Goal: Transaction & Acquisition: Purchase product/service

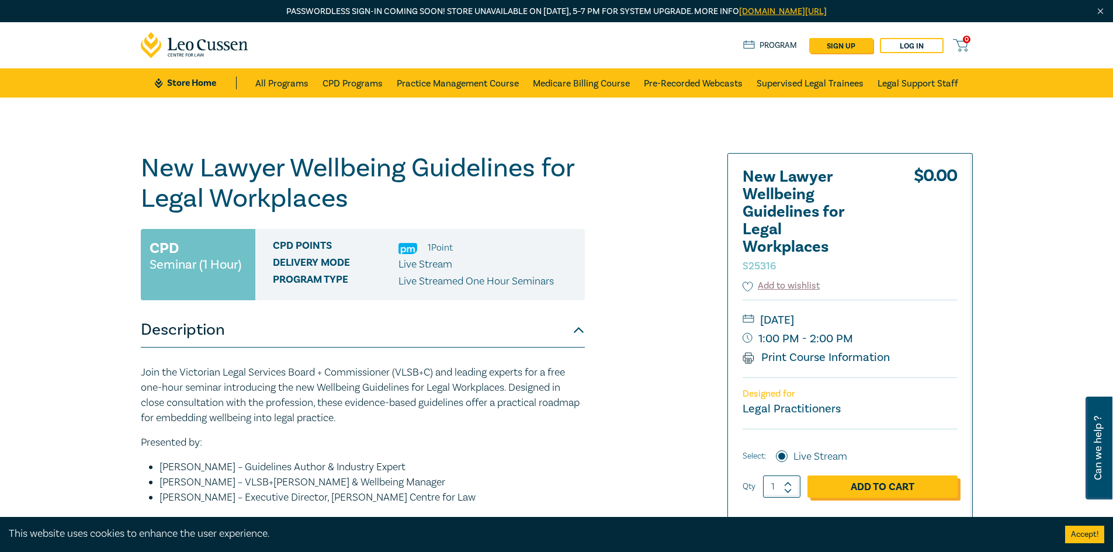
click at [879, 493] on link "Add to Cart" at bounding box center [883, 487] width 150 height 22
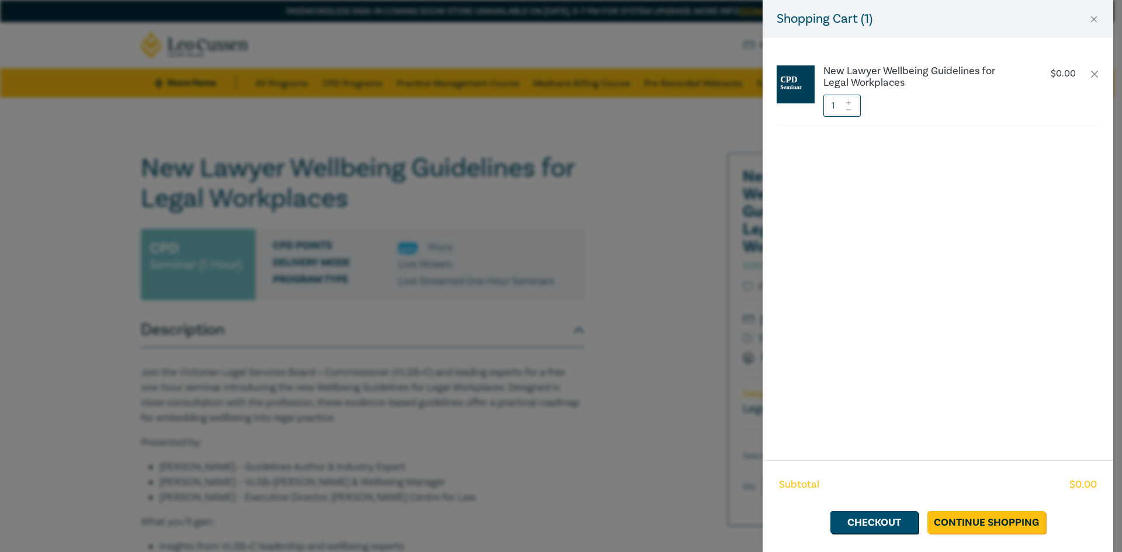
click at [852, 508] on div "Subtotal $ 0.00 Checkout Continue Shopping" at bounding box center [938, 506] width 351 height 92
click at [863, 531] on link "Checkout" at bounding box center [874, 522] width 88 height 22
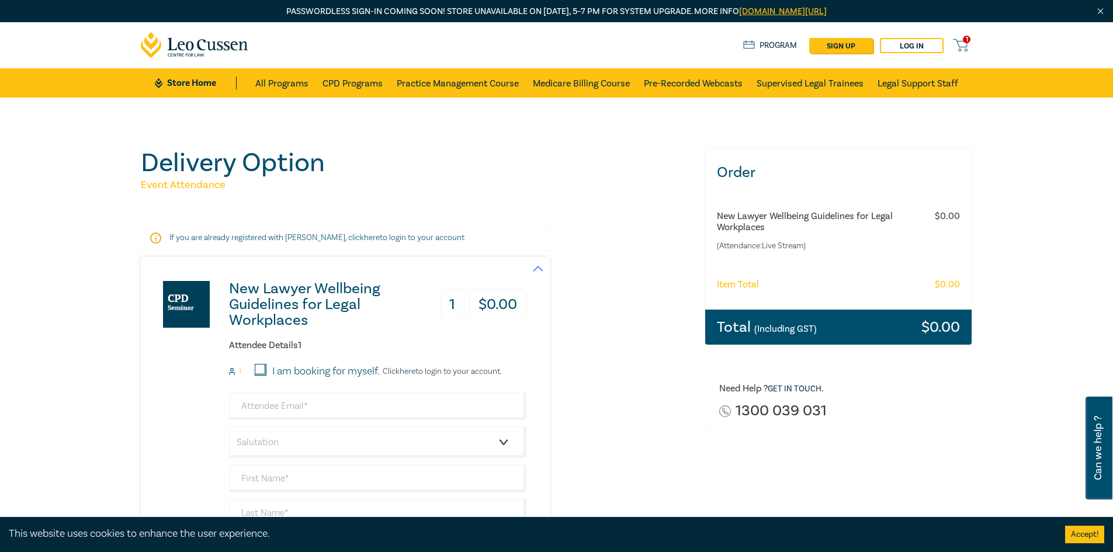
click at [264, 370] on input "I am booking for myself." at bounding box center [261, 370] width 12 height 12
checkbox input "true"
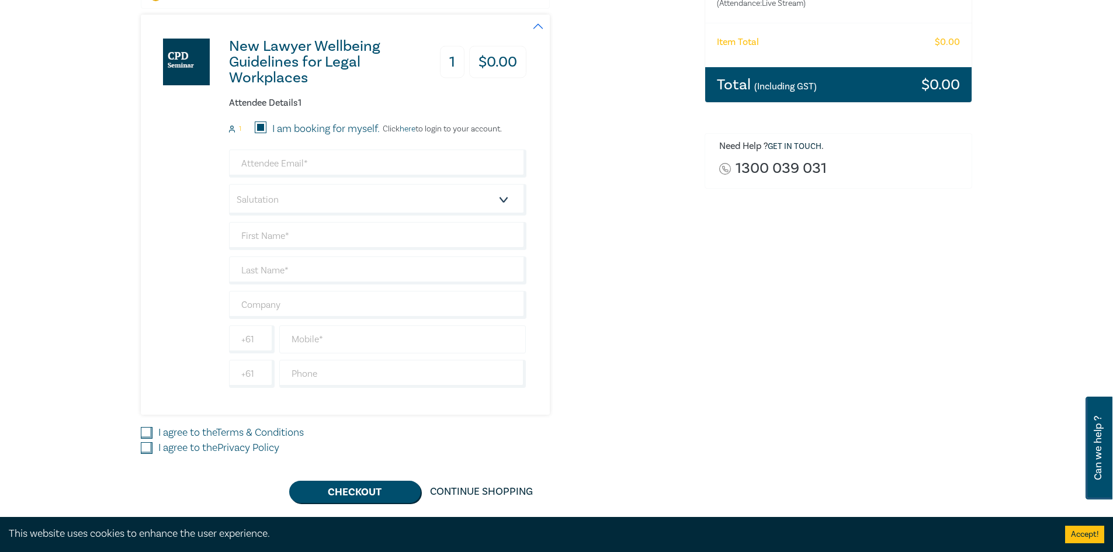
scroll to position [117, 0]
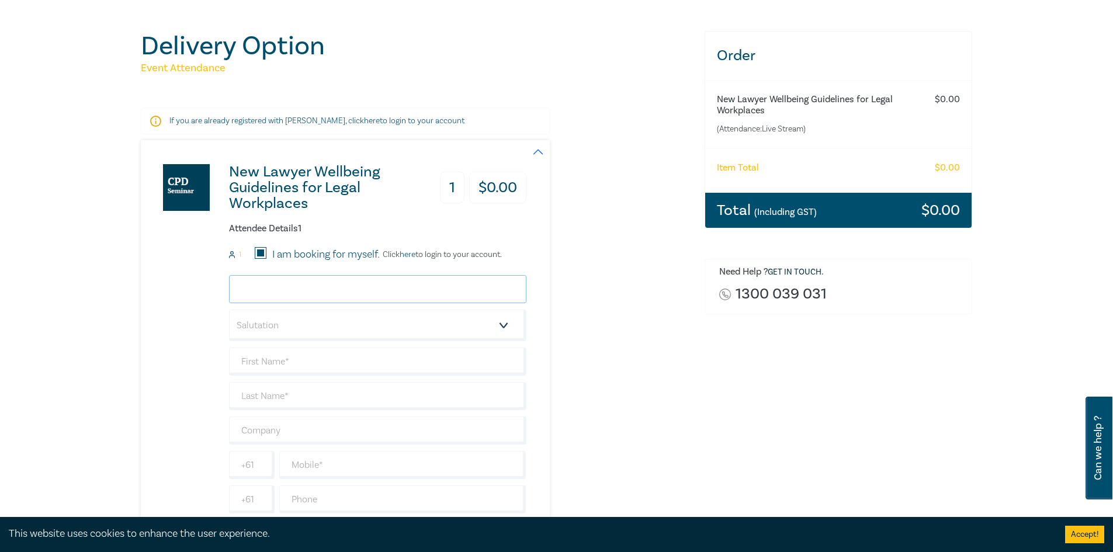
click at [301, 287] on input "email" at bounding box center [377, 289] width 297 height 28
type input "[PERSON_NAME][EMAIL_ADDRESS][DOMAIN_NAME]"
click at [291, 326] on select "Salutation Mr. Mrs. Ms. Miss Dr. Prof. Other" at bounding box center [377, 326] width 297 height 32
select select "Mr."
click at [229, 310] on select "Salutation Mr. Mrs. Ms. Miss Dr. Prof. Other" at bounding box center [377, 326] width 297 height 32
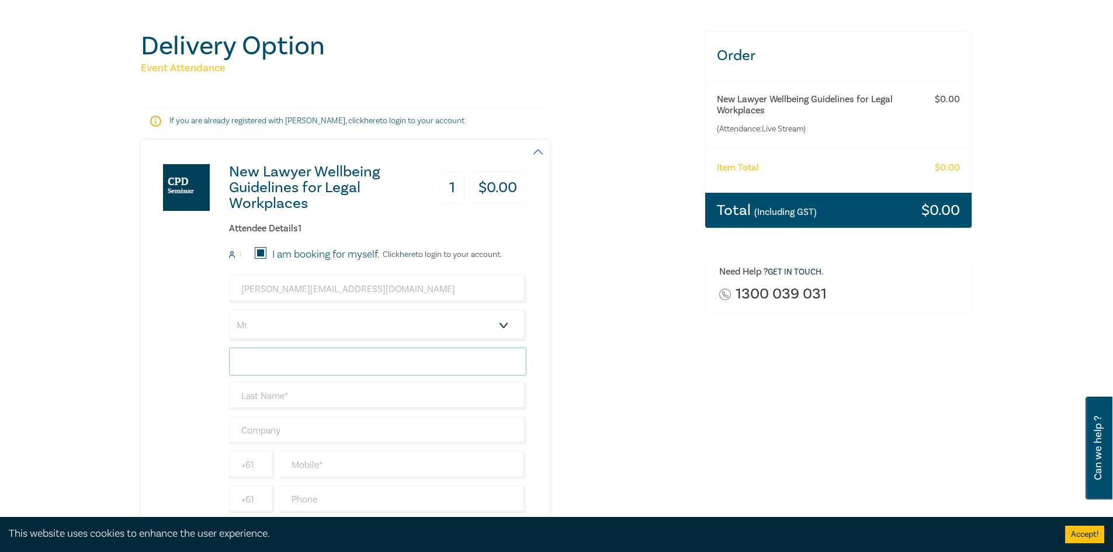
click at [266, 361] on input "text" at bounding box center [377, 362] width 297 height 28
type input "[PERSON_NAME]"
click at [290, 397] on input "text" at bounding box center [377, 396] width 297 height 28
type input "Fergus"
click at [267, 428] on input "text" at bounding box center [377, 431] width 297 height 28
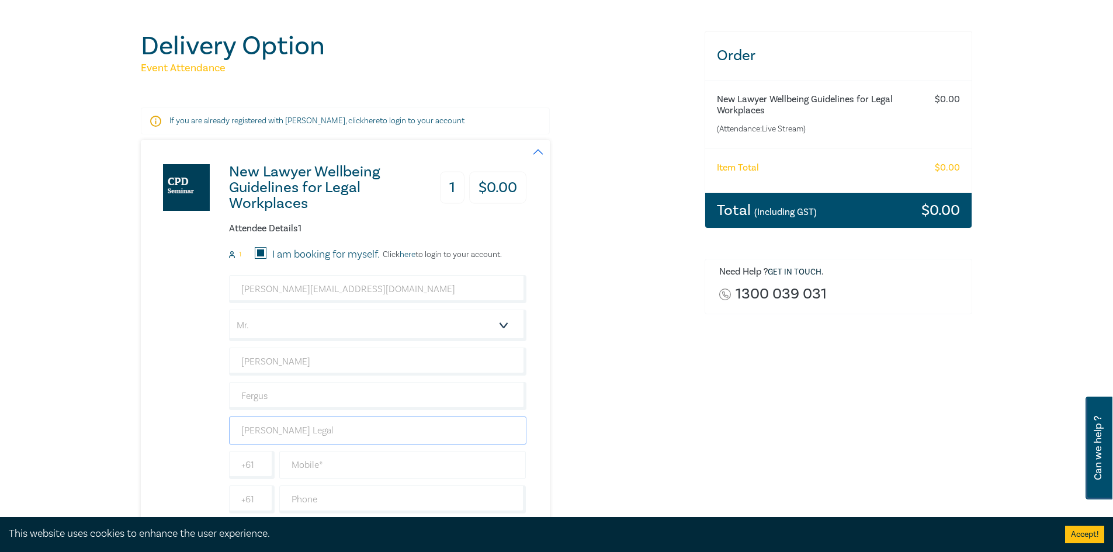
type input "[PERSON_NAME] Legal"
click at [318, 461] on input "text" at bounding box center [402, 465] width 247 height 28
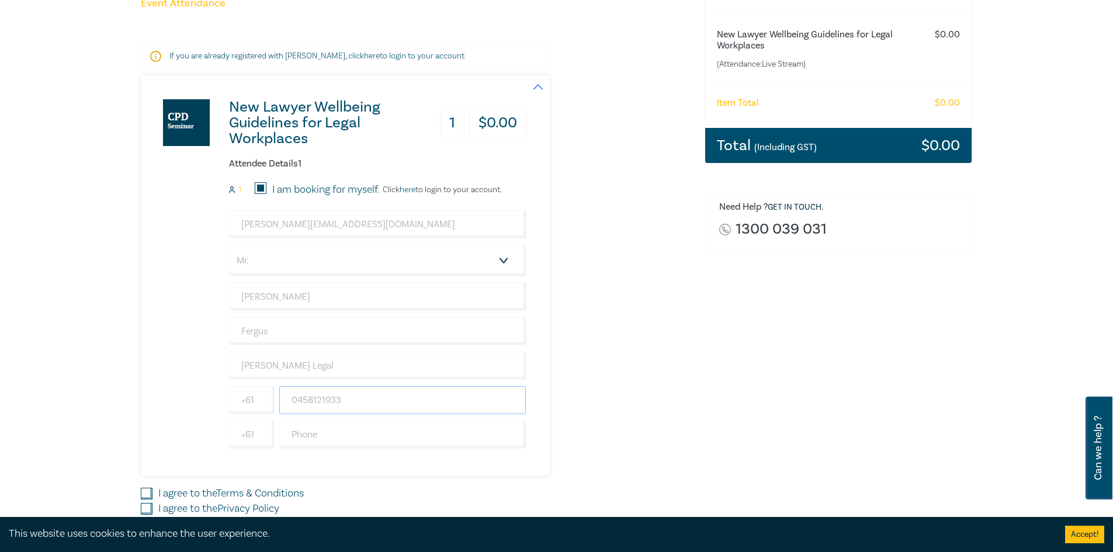
scroll to position [292, 0]
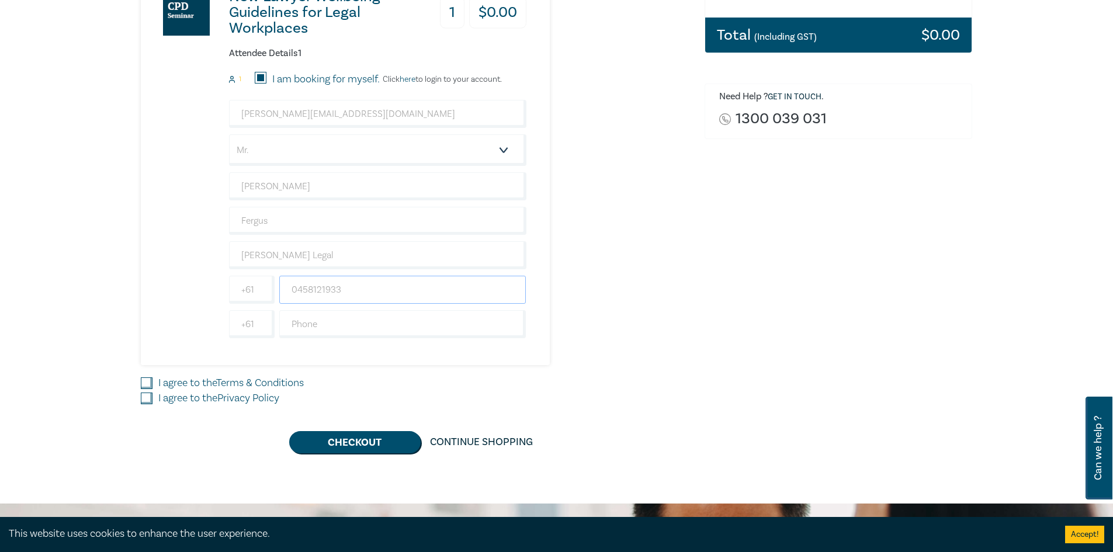
type input "0458121933"
click at [150, 382] on input "I agree to the Terms & Conditions" at bounding box center [147, 383] width 12 height 12
checkbox input "true"
click at [144, 399] on input "I agree to the Privacy Policy" at bounding box center [147, 399] width 12 height 12
checkbox input "true"
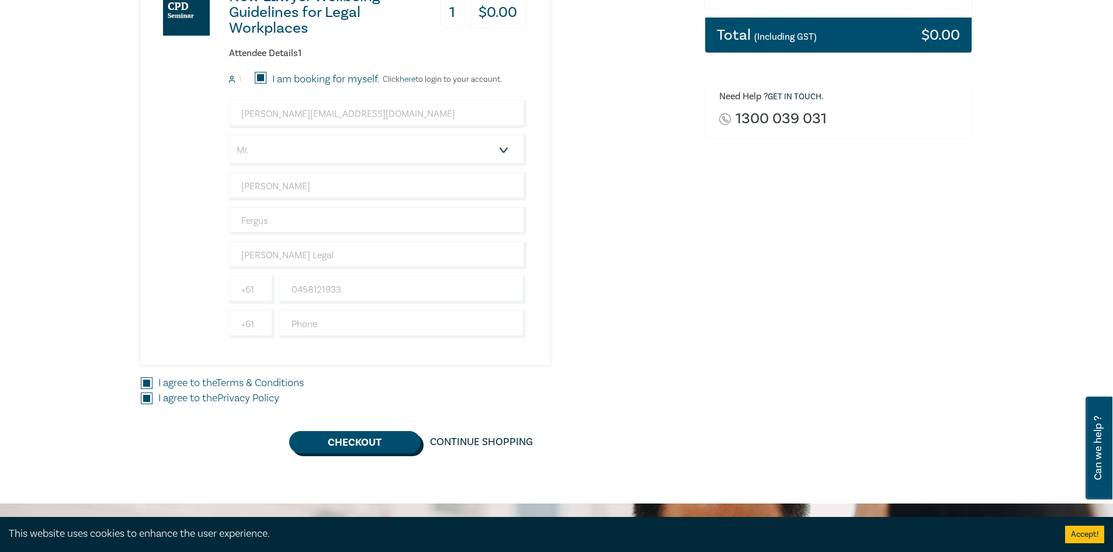
click at [361, 446] on button "Checkout" at bounding box center [354, 442] width 131 height 22
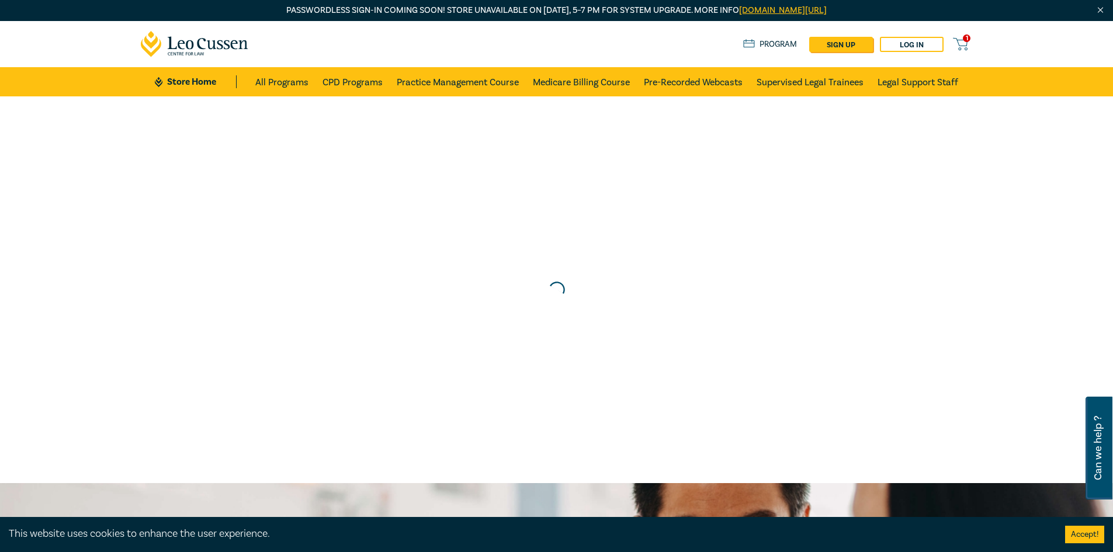
scroll to position [0, 0]
